Goal: Task Accomplishment & Management: Manage account settings

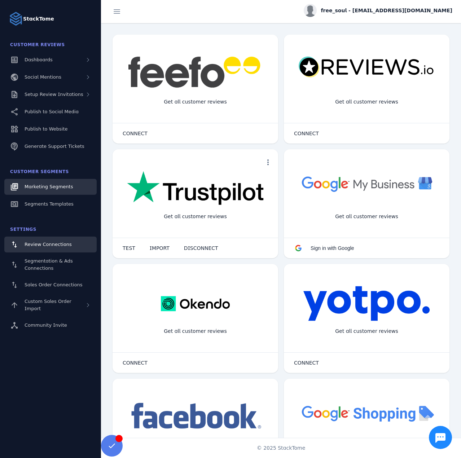
click at [54, 193] on link "Marketing Segments" at bounding box center [50, 187] width 92 height 16
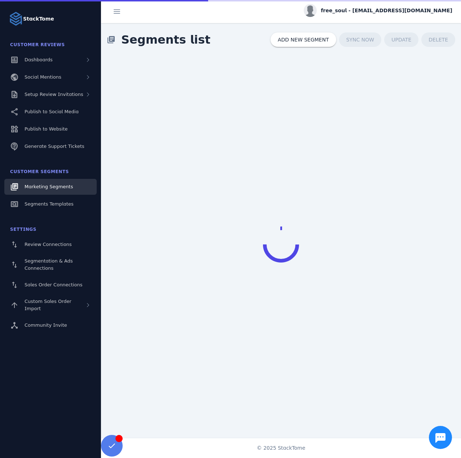
click at [58, 183] on link "Marketing Segments" at bounding box center [50, 187] width 92 height 16
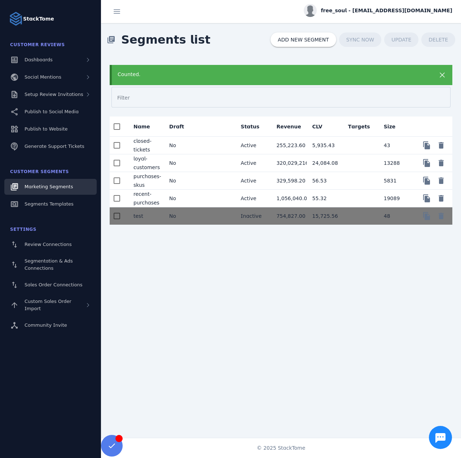
click at [202, 141] on mat-cell at bounding box center [217, 146] width 36 height 18
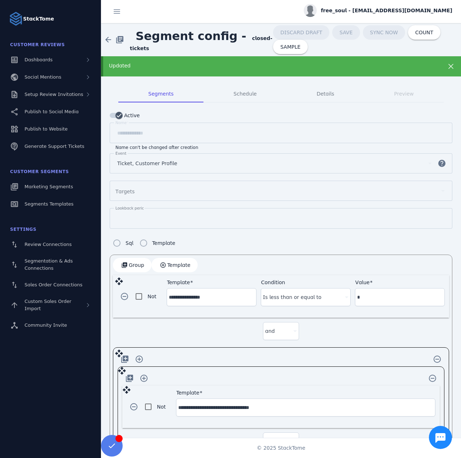
click at [190, 61] on div "Updated" at bounding box center [281, 66] width 360 height 20
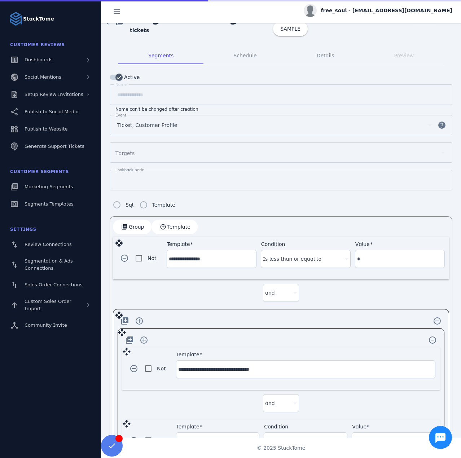
scroll to position [131, 0]
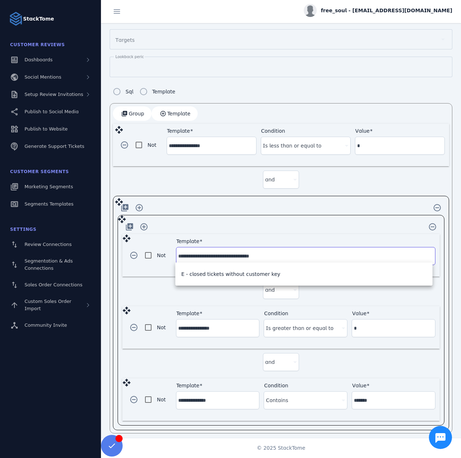
drag, startPoint x: 202, startPoint y: 257, endPoint x: 264, endPoint y: 257, distance: 61.7
click at [264, 257] on input "**********" at bounding box center [305, 256] width 255 height 9
drag, startPoint x: 352, startPoint y: 327, endPoint x: 368, endPoint y: 327, distance: 15.9
click at [368, 327] on input "*" at bounding box center [393, 328] width 79 height 9
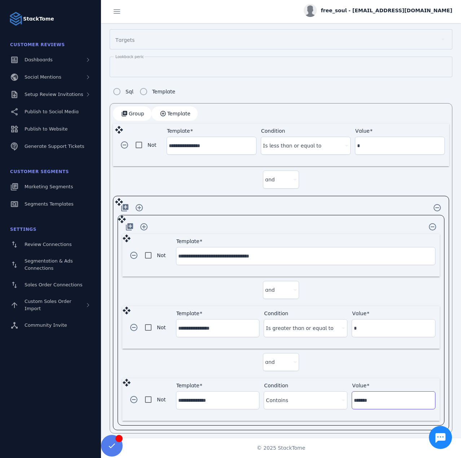
drag, startPoint x: 352, startPoint y: 396, endPoint x: 373, endPoint y: 395, distance: 20.9
click at [373, 396] on input "*******" at bounding box center [393, 400] width 79 height 9
click at [374, 17] on div "free_soul - [EMAIL_ADDRESS][DOMAIN_NAME]" at bounding box center [378, 10] width 149 height 13
click at [413, 71] on icon at bounding box center [410, 69] width 9 height 9
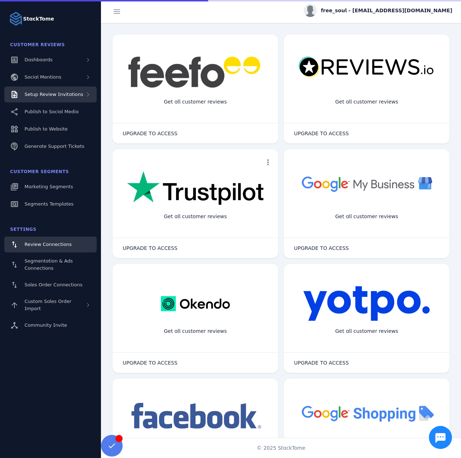
click at [49, 93] on span "Setup Review Invitations" at bounding box center [54, 94] width 59 height 5
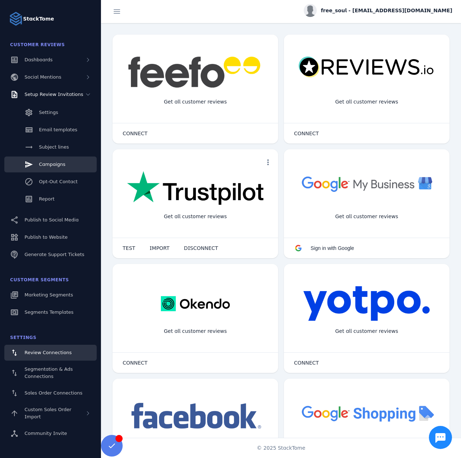
click at [48, 166] on span "Campaigns" at bounding box center [52, 164] width 26 height 5
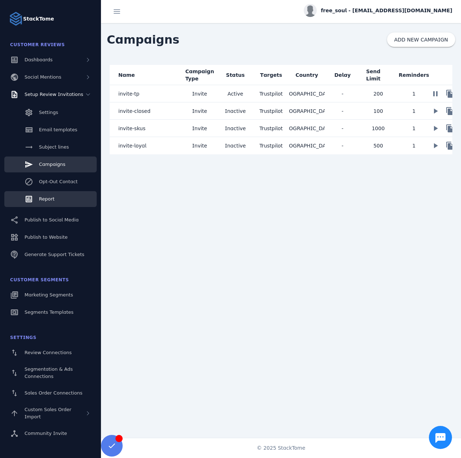
drag, startPoint x: 44, startPoint y: 196, endPoint x: 59, endPoint y: 196, distance: 15.2
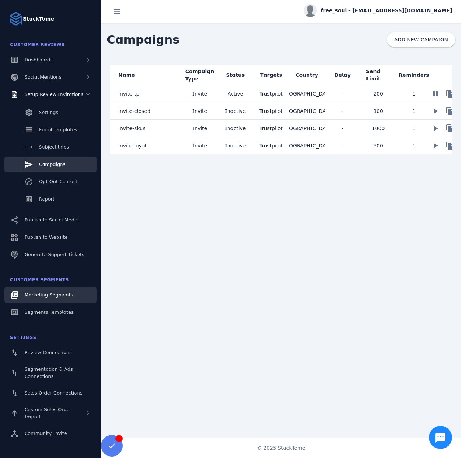
click at [49, 291] on link "Marketing Segments" at bounding box center [50, 295] width 92 height 16
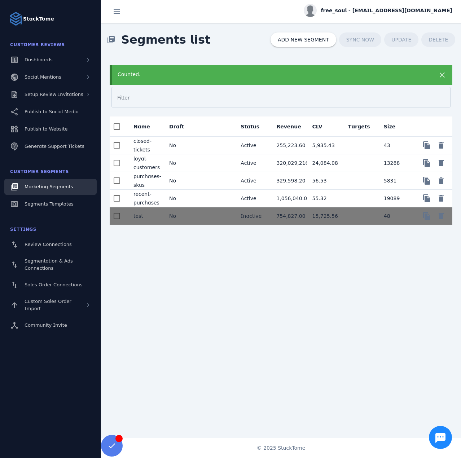
click at [311, 143] on mat-cell "5,935.43" at bounding box center [325, 146] width 36 height 18
click at [206, 144] on mat-cell at bounding box center [217, 146] width 36 height 18
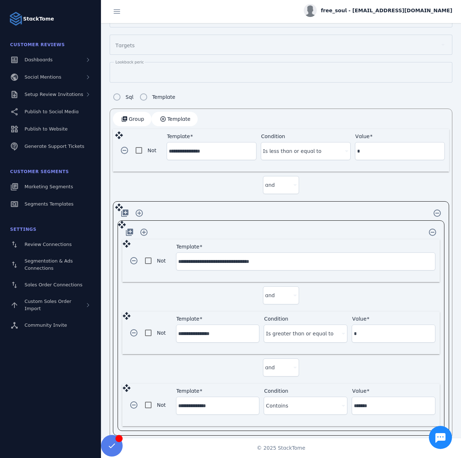
scroll to position [152, 0]
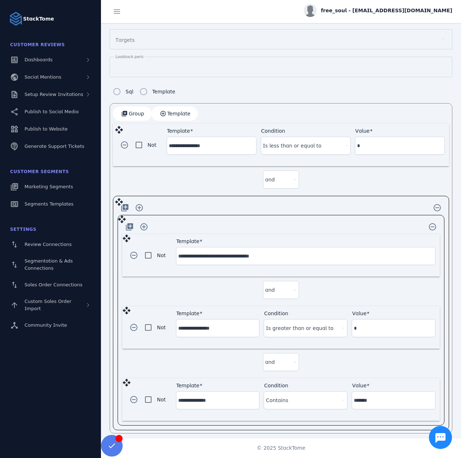
click at [389, 13] on span "free_soul - [EMAIL_ADDRESS][DOMAIN_NAME]" at bounding box center [386, 11] width 131 height 8
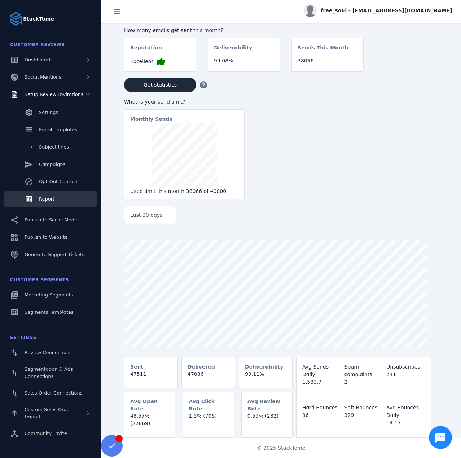
click at [389, 11] on span "free_soul - [EMAIL_ADDRESS][DOMAIN_NAME]" at bounding box center [386, 11] width 131 height 8
drag, startPoint x: 419, startPoint y: 67, endPoint x: 401, endPoint y: 36, distance: 35.6
click at [419, 67] on button "Sign out" at bounding box center [427, 69] width 52 height 17
